Goal: Task Accomplishment & Management: Complete application form

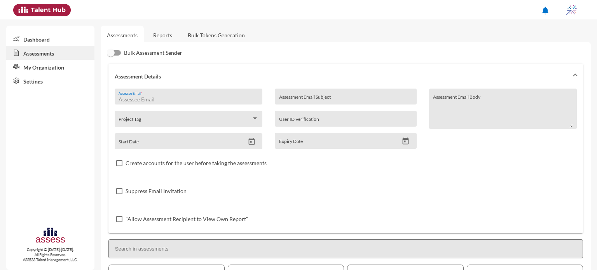
click at [167, 102] on input "Assessee Email *" at bounding box center [189, 99] width 140 height 6
paste input "[EMAIL_ADDRESS][DOMAIN_NAME]"
type input "[EMAIL_ADDRESS][DOMAIN_NAME]"
click at [296, 101] on input "Assessment Email Subject" at bounding box center [345, 99] width 133 height 6
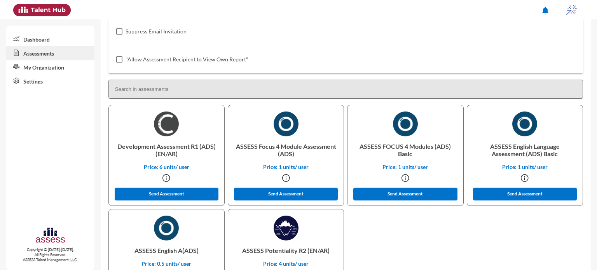
scroll to position [166, 0]
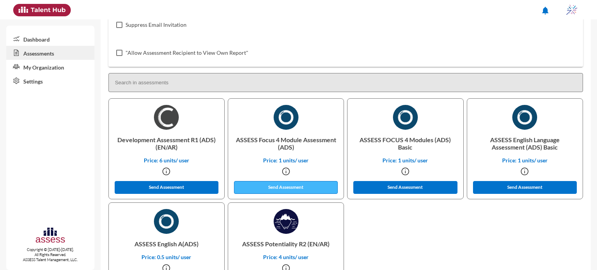
click at [292, 190] on button "Send Assessment" at bounding box center [286, 187] width 104 height 13
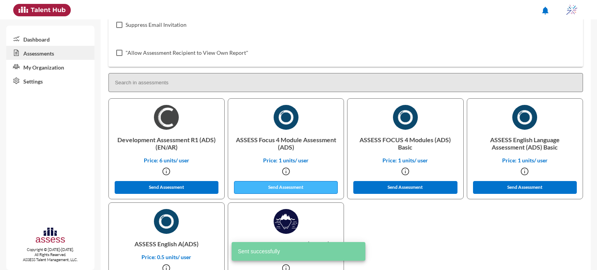
scroll to position [0, 0]
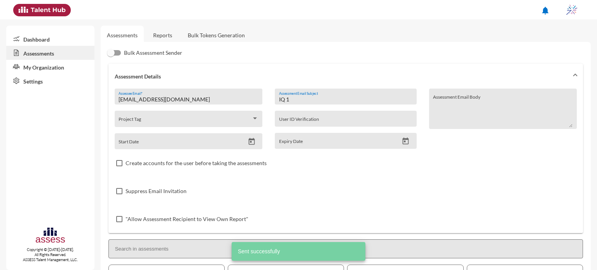
click at [293, 100] on input "IQ 1" at bounding box center [345, 99] width 133 height 6
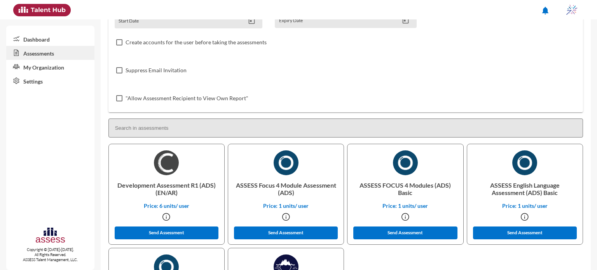
scroll to position [121, 0]
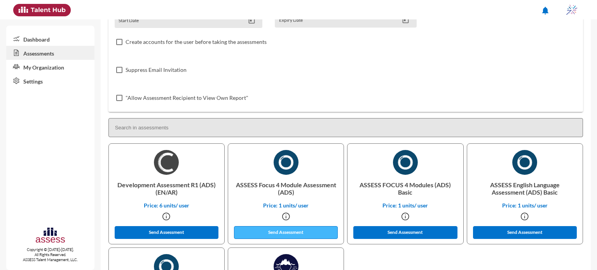
click at [261, 235] on button "Send Assessment" at bounding box center [286, 232] width 104 height 13
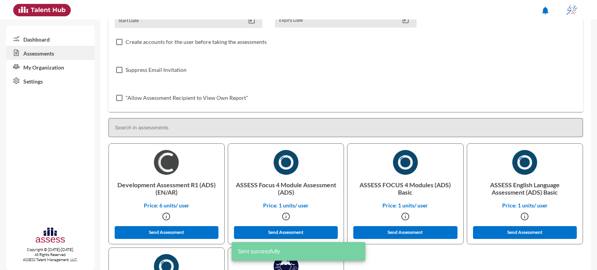
scroll to position [0, 0]
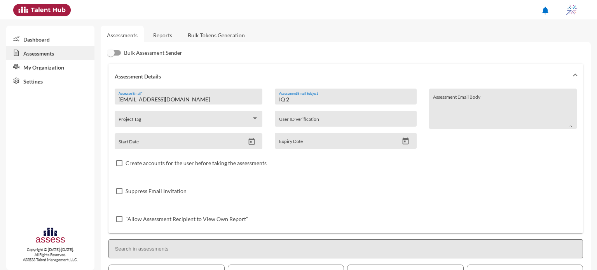
drag, startPoint x: 299, startPoint y: 98, endPoint x: 272, endPoint y: 102, distance: 28.0
click at [272, 102] on div "IQ 2 Assessment Email Subject User ID Verification Expiry Date" at bounding box center [346, 119] width 154 height 61
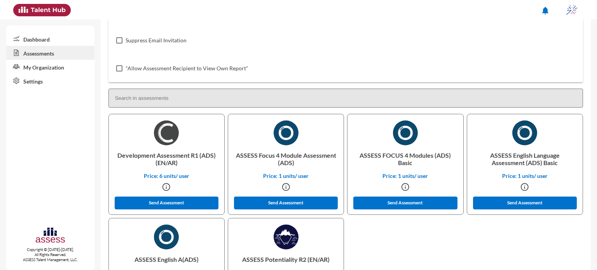
scroll to position [151, 0]
click at [182, 206] on button "Send Assessment" at bounding box center [167, 203] width 104 height 13
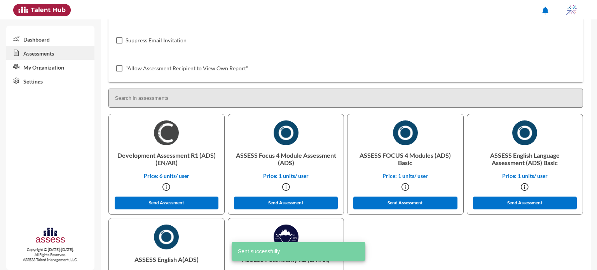
scroll to position [0, 0]
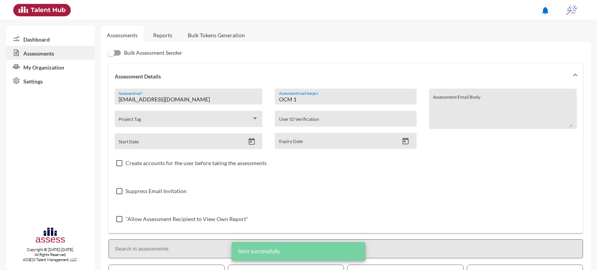
click at [308, 98] on input "OCM 1" at bounding box center [345, 99] width 133 height 6
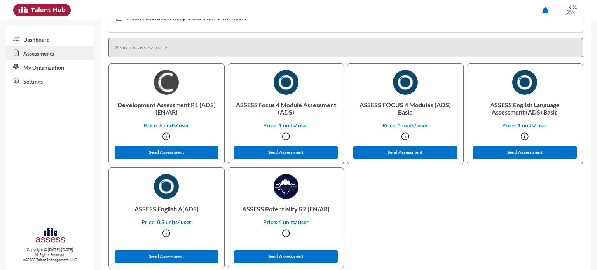
scroll to position [216, 0]
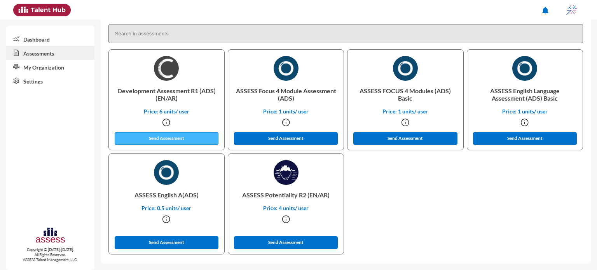
type input "OCM 2"
click at [184, 138] on button "Send Assessment" at bounding box center [167, 138] width 104 height 13
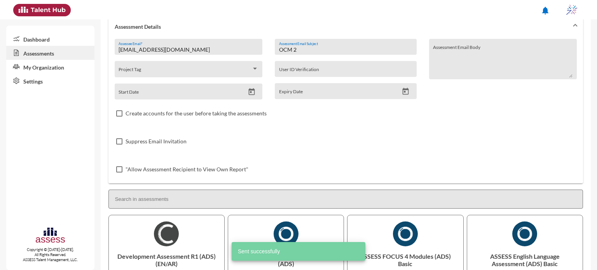
scroll to position [0, 0]
